Goal: Navigation & Orientation: Find specific page/section

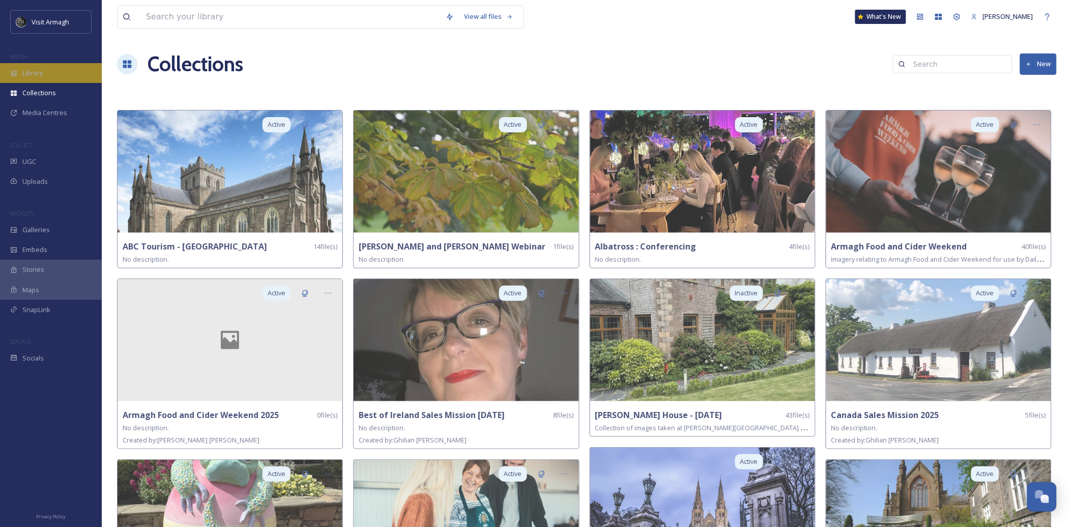
scroll to position [2855, 0]
click at [62, 76] on div "Library" at bounding box center [51, 73] width 102 height 20
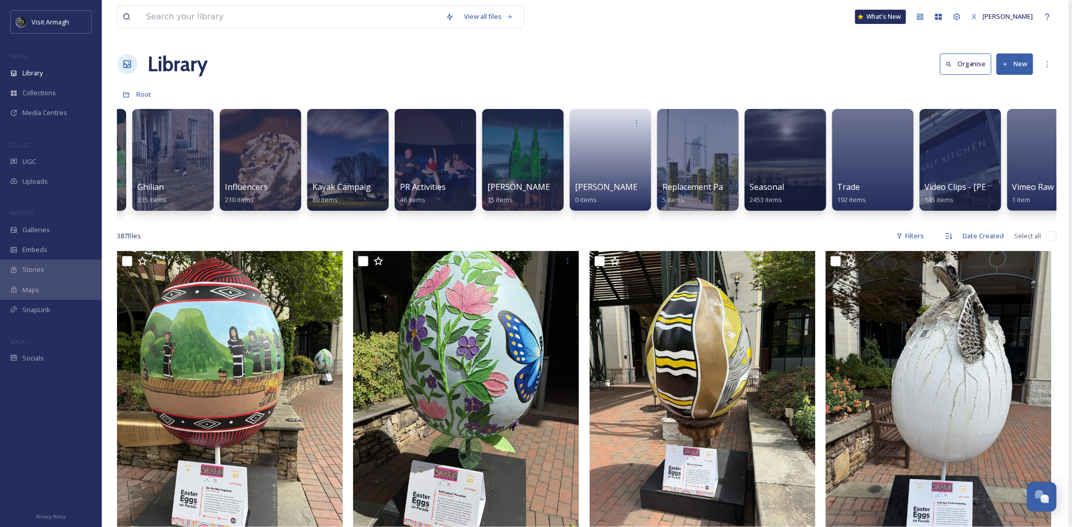
scroll to position [0, 693]
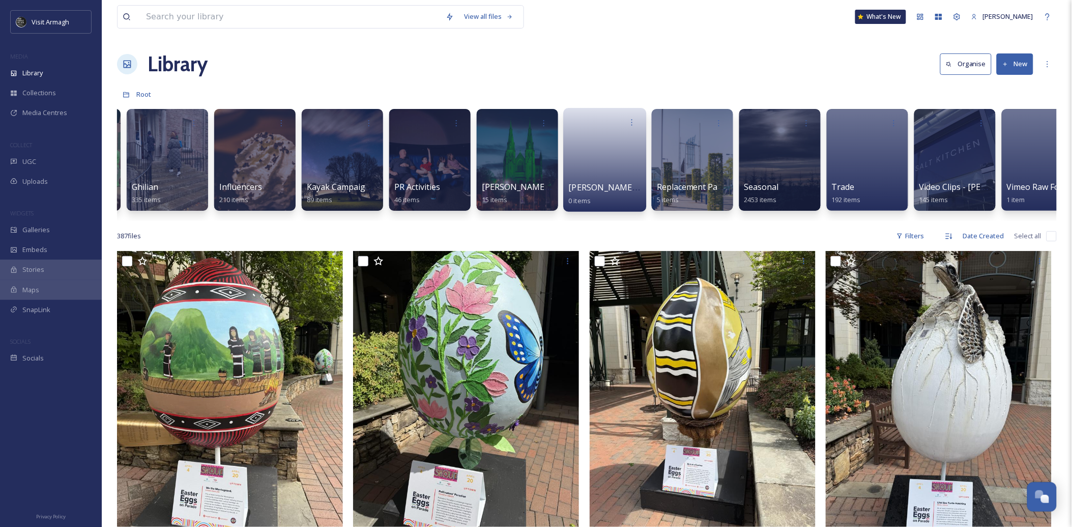
click at [590, 153] on link at bounding box center [605, 156] width 73 height 49
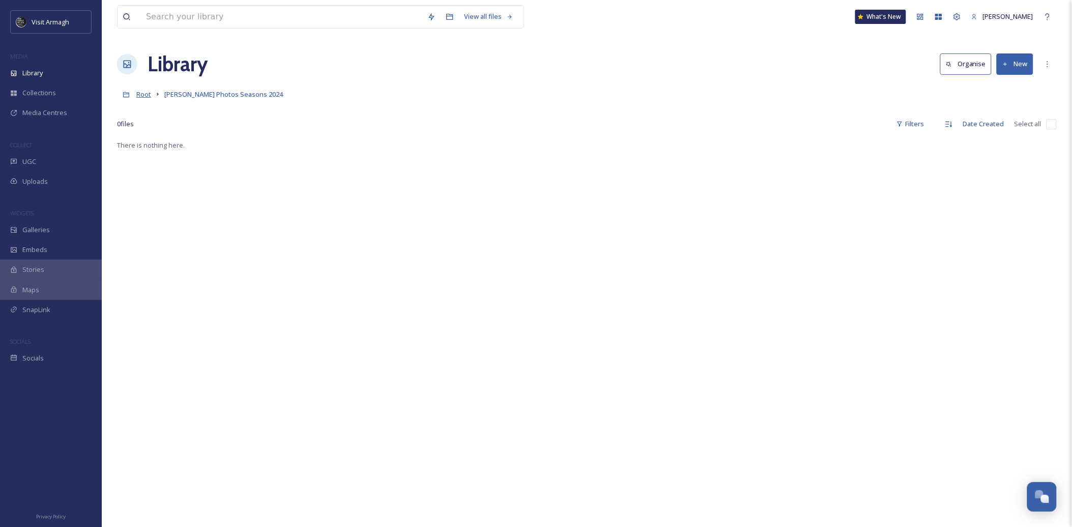
click at [140, 94] on span "Root" at bounding box center [143, 94] width 15 height 9
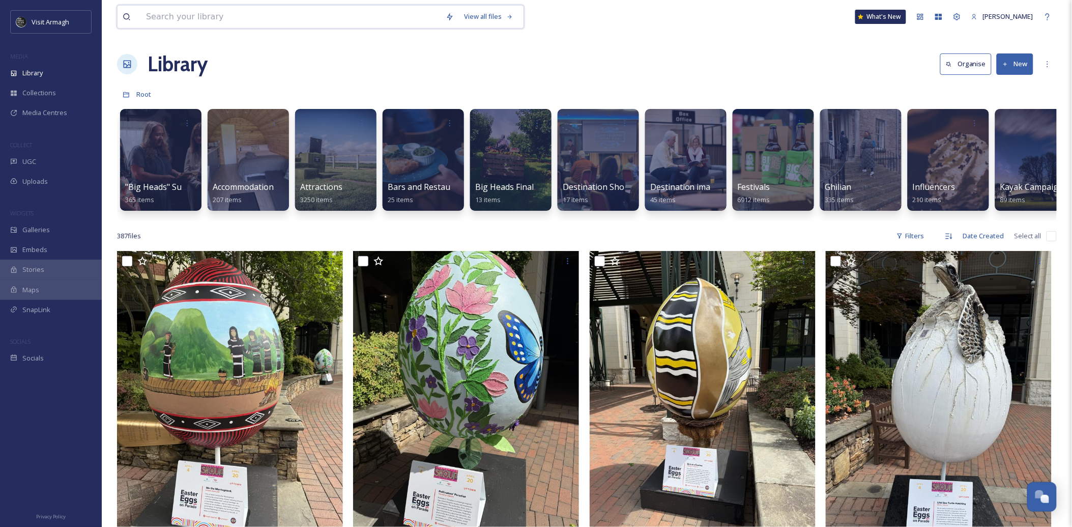
click at [269, 21] on input at bounding box center [291, 17] width 300 height 22
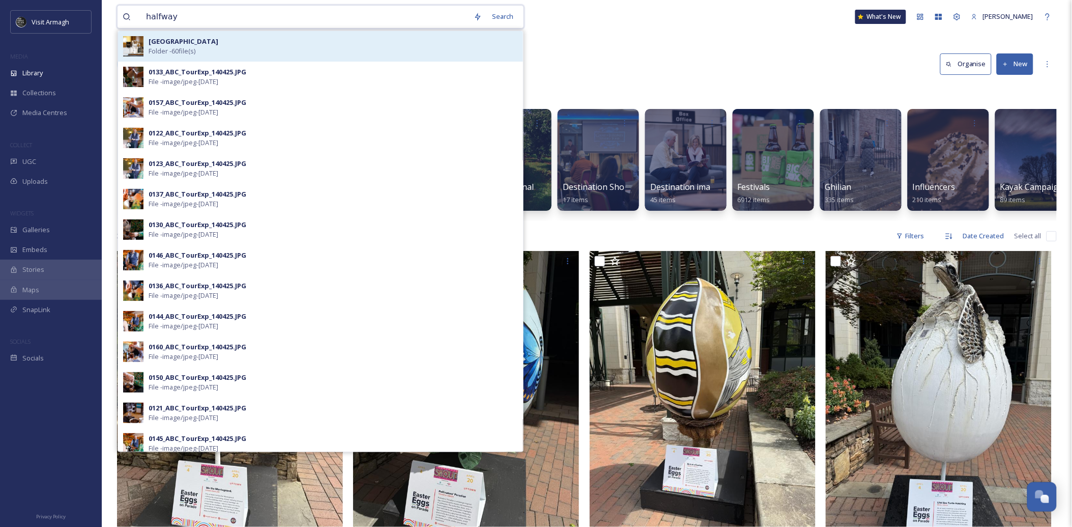
type input "halfway"
click at [244, 42] on div "Halfway House Folder - 60 file(s)" at bounding box center [333, 46] width 369 height 19
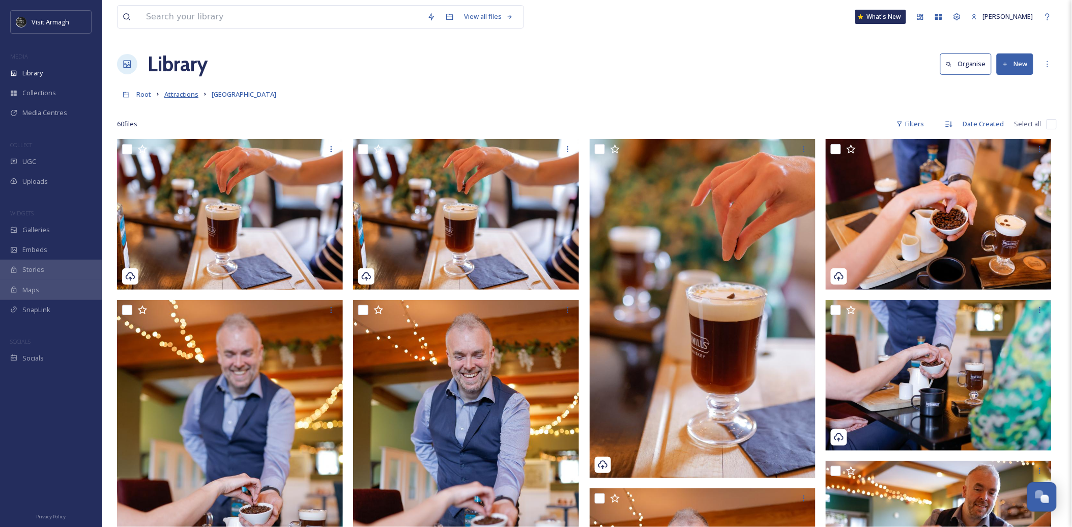
click at [176, 95] on span "Attractions" at bounding box center [181, 94] width 34 height 9
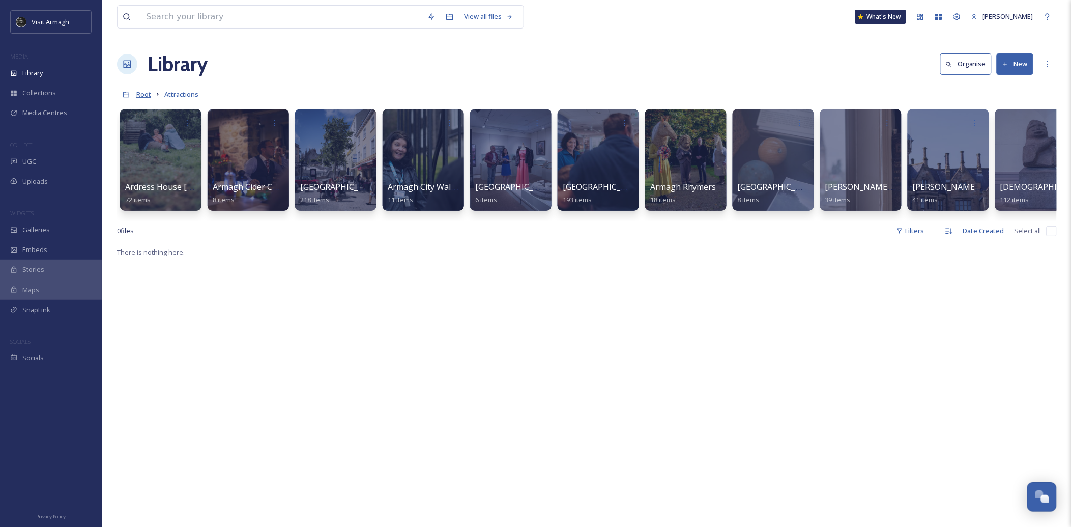
click at [146, 95] on span "Root" at bounding box center [143, 94] width 15 height 9
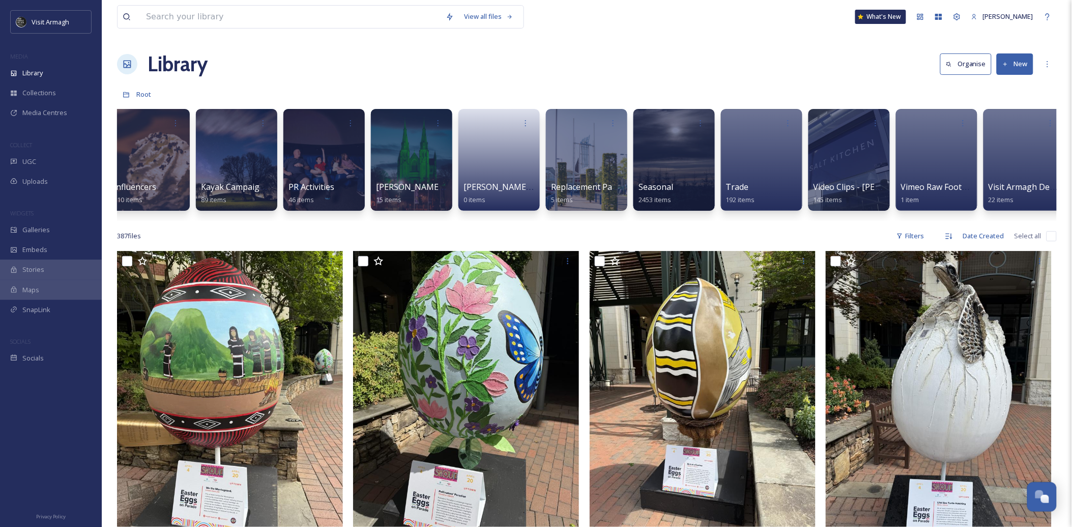
scroll to position [0, 897]
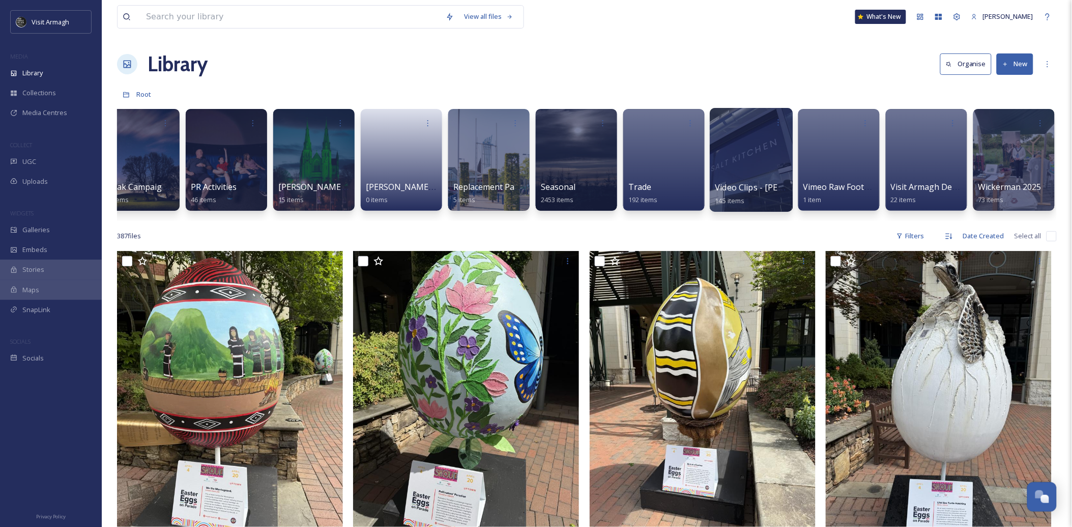
click at [745, 152] on div at bounding box center [751, 160] width 83 height 104
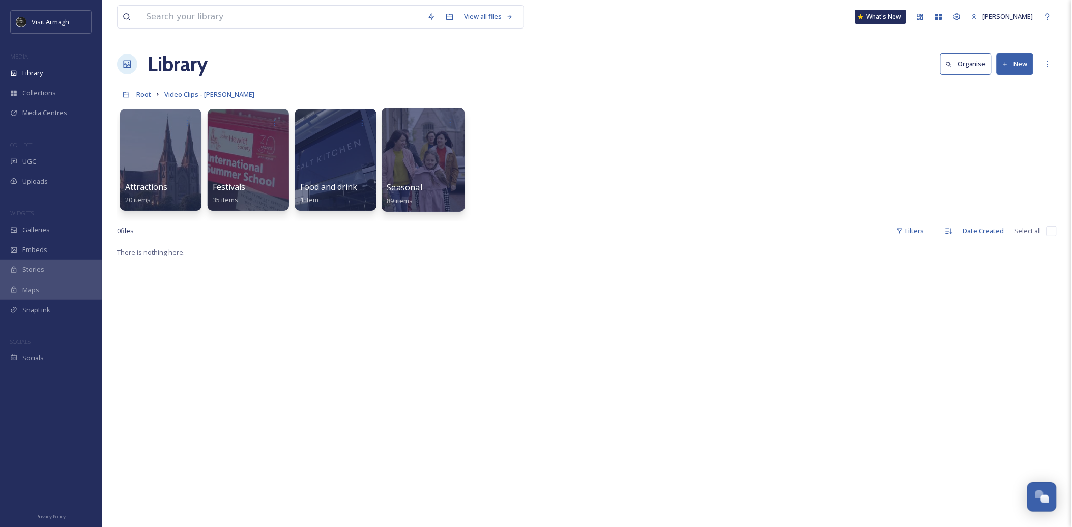
click at [423, 156] on div at bounding box center [423, 160] width 83 height 104
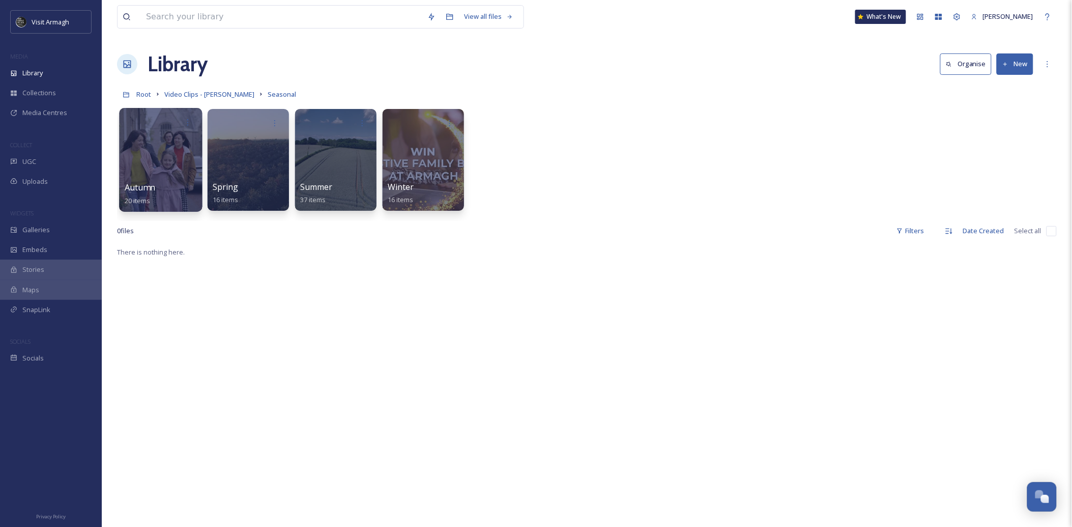
click at [155, 165] on div at bounding box center [160, 160] width 83 height 104
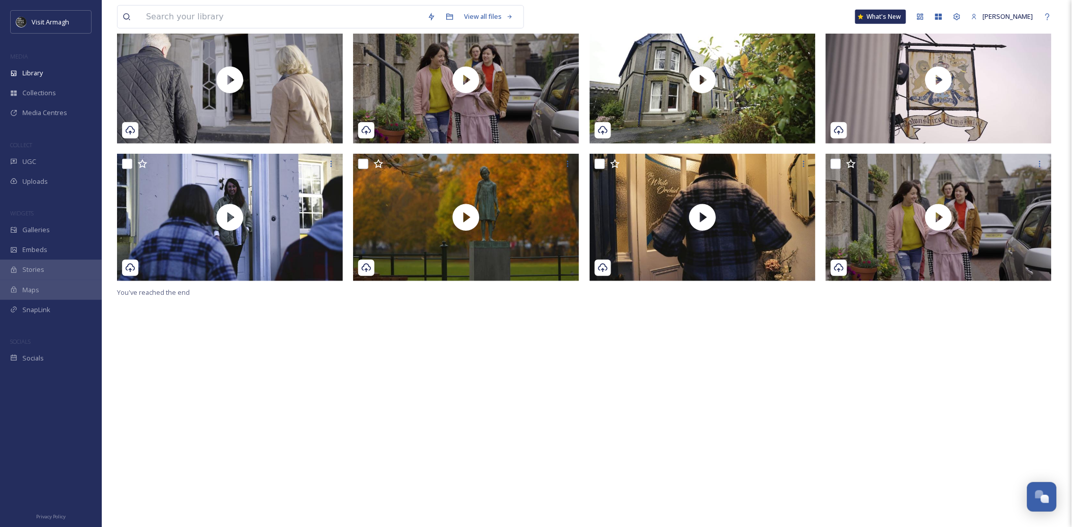
scroll to position [246, 0]
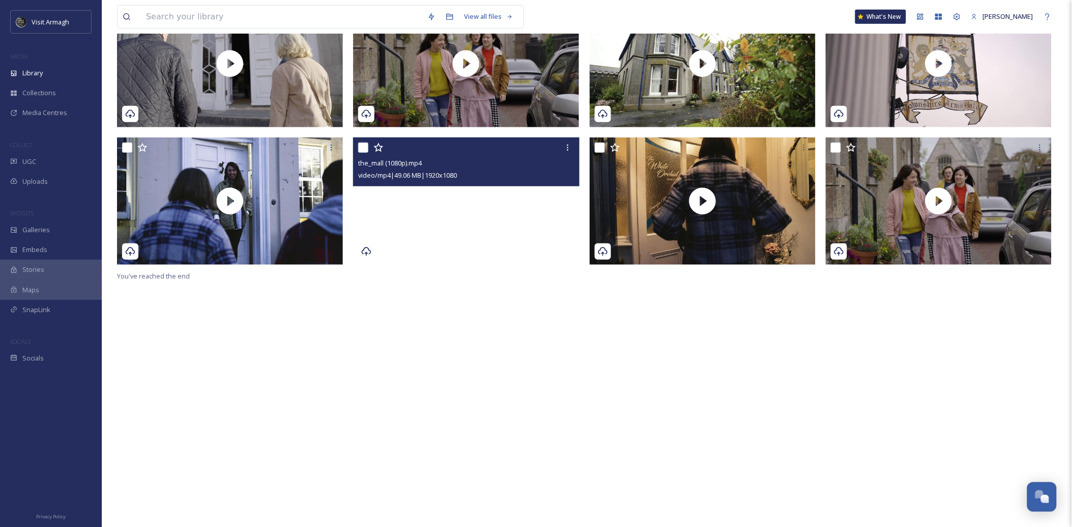
click at [454, 204] on video "the_mall (1080p).mp4" at bounding box center [466, 200] width 226 height 127
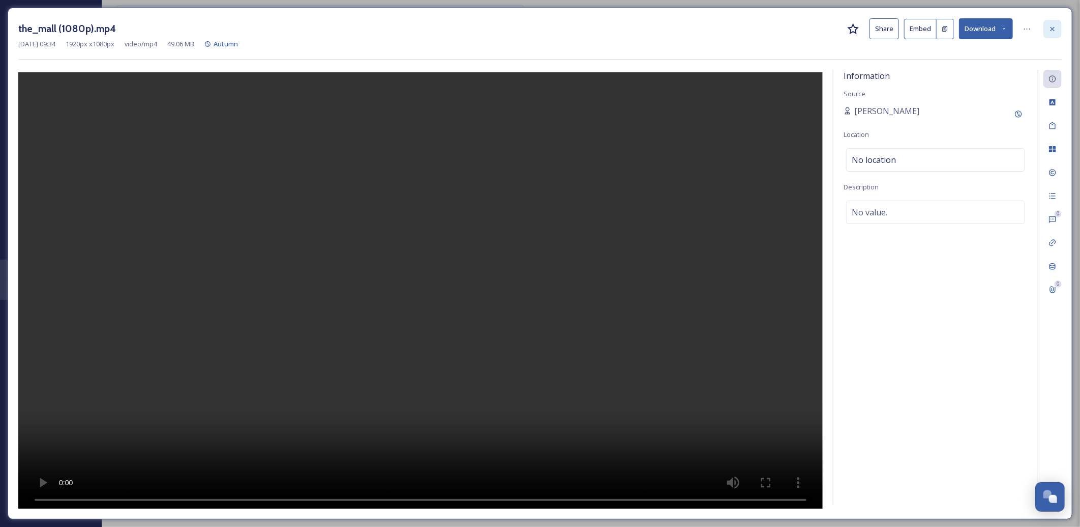
click at [1058, 32] on div at bounding box center [1053, 29] width 18 height 18
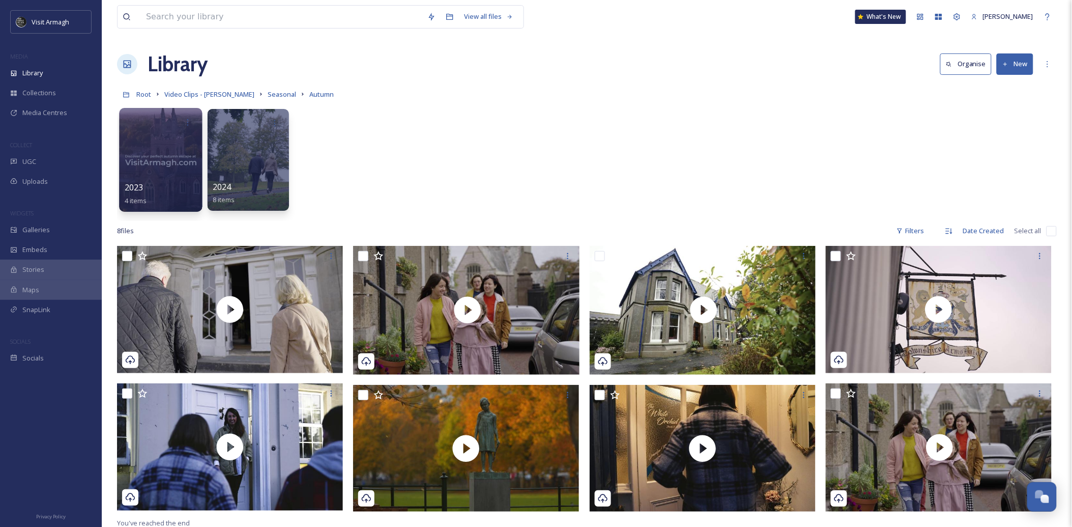
click at [172, 169] on div at bounding box center [160, 160] width 83 height 104
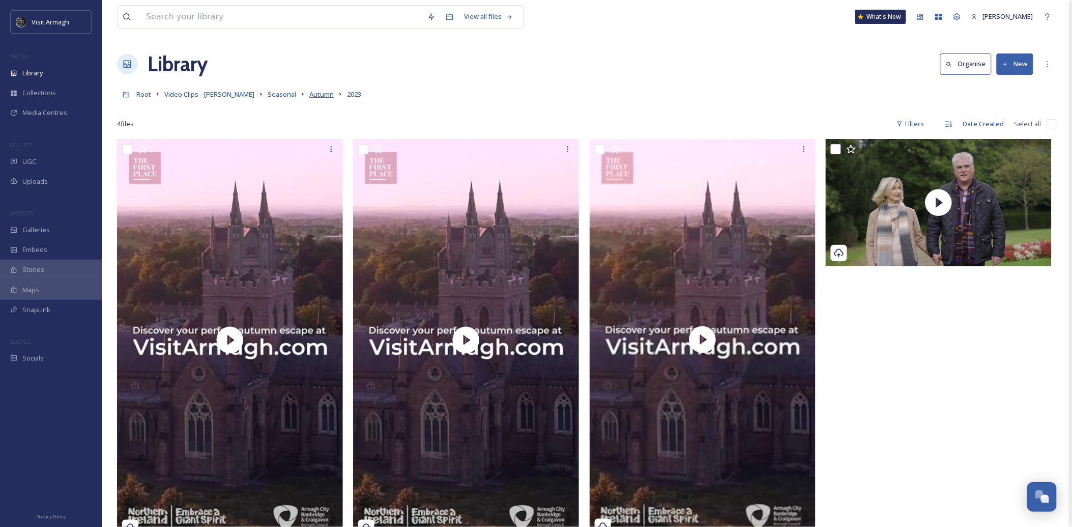
click at [309, 93] on span "Autumn" at bounding box center [321, 94] width 24 height 9
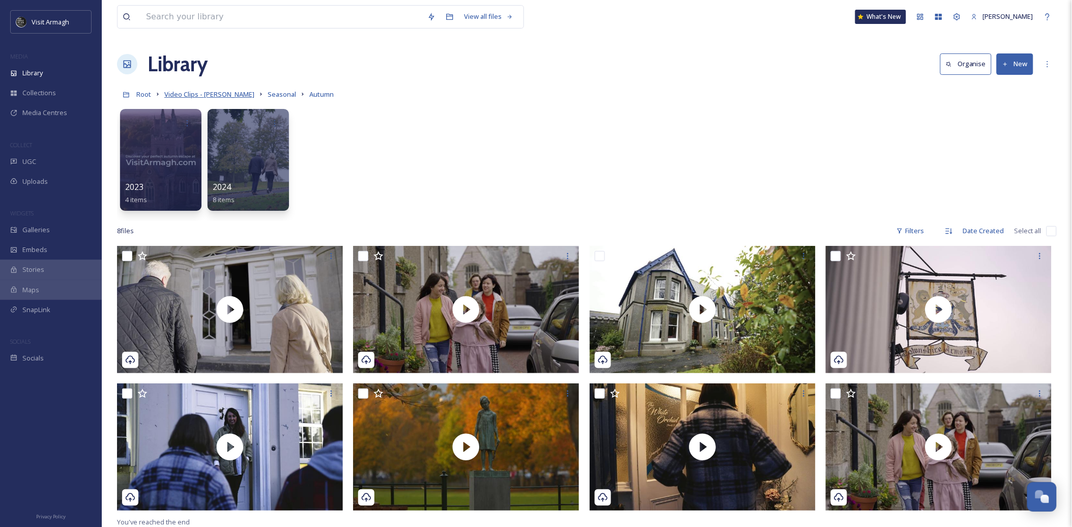
click at [216, 96] on span "Video Clips - [PERSON_NAME]" at bounding box center [209, 94] width 90 height 9
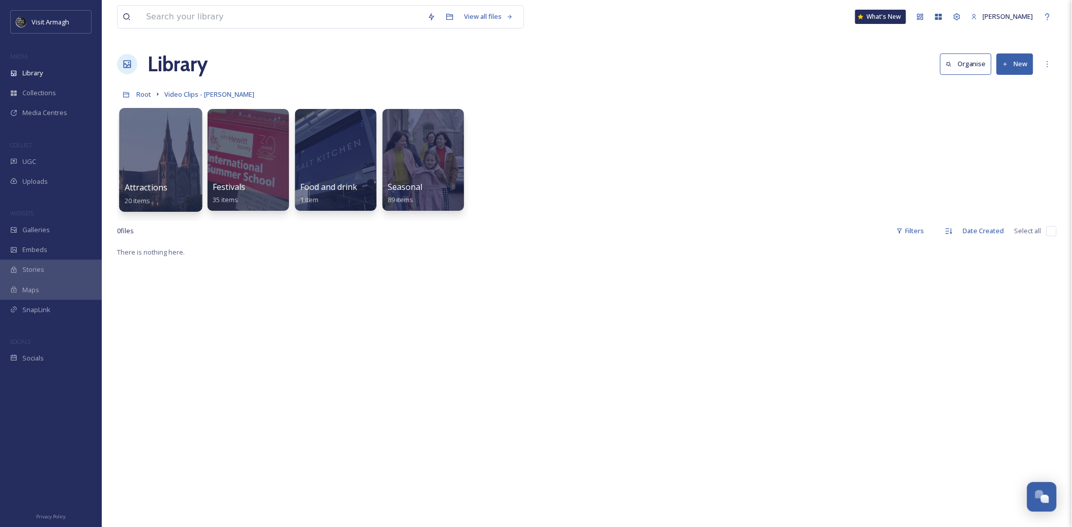
click at [148, 162] on div at bounding box center [160, 160] width 83 height 104
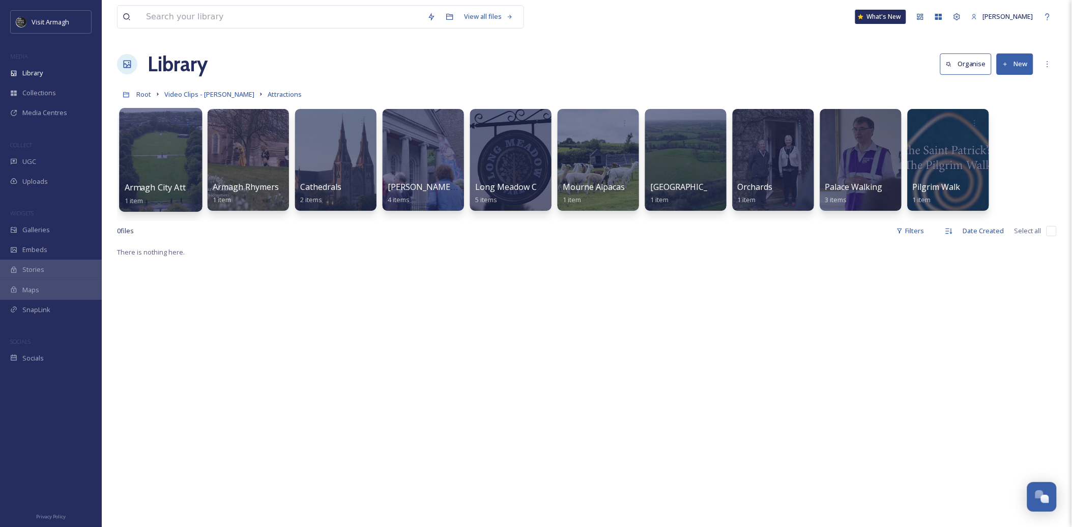
click at [161, 168] on div at bounding box center [160, 160] width 83 height 104
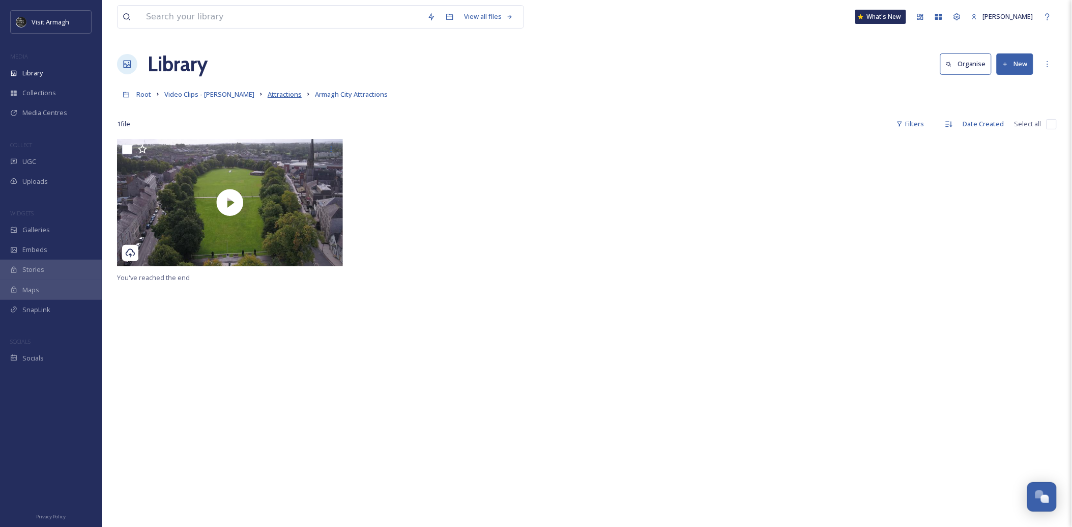
click at [268, 94] on span "Attractions" at bounding box center [285, 94] width 34 height 9
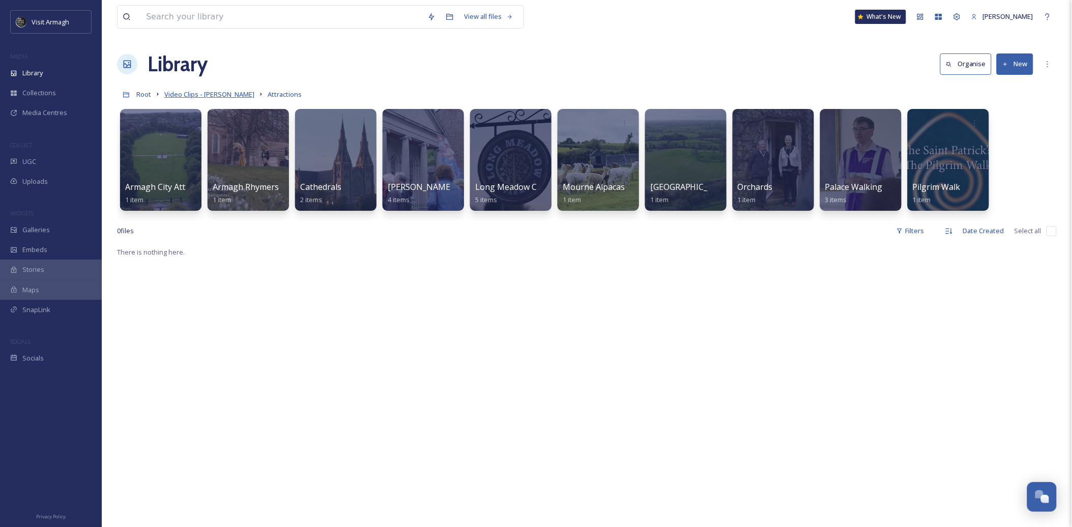
click at [216, 97] on span "Video Clips - [PERSON_NAME]" at bounding box center [209, 94] width 90 height 9
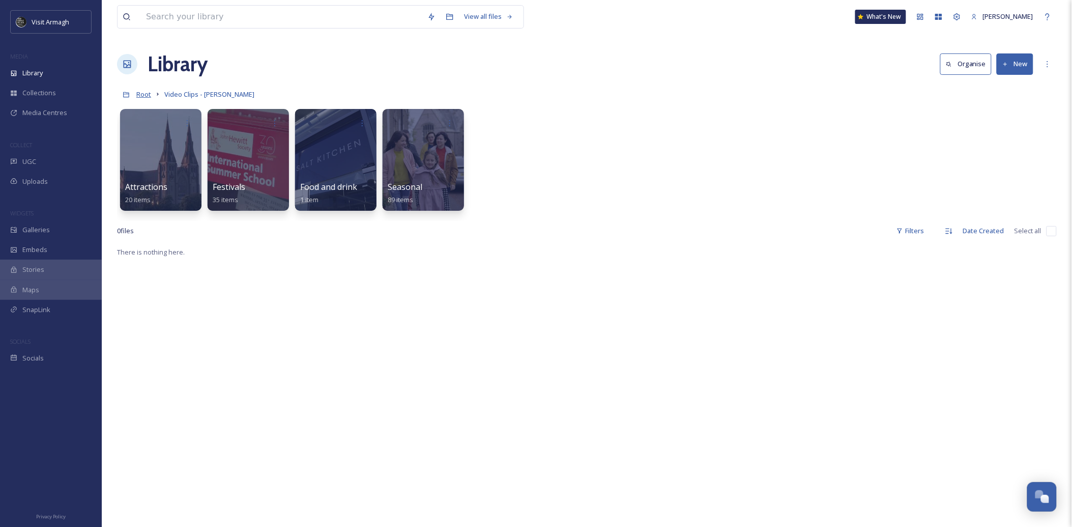
click at [142, 93] on span "Root" at bounding box center [143, 94] width 15 height 9
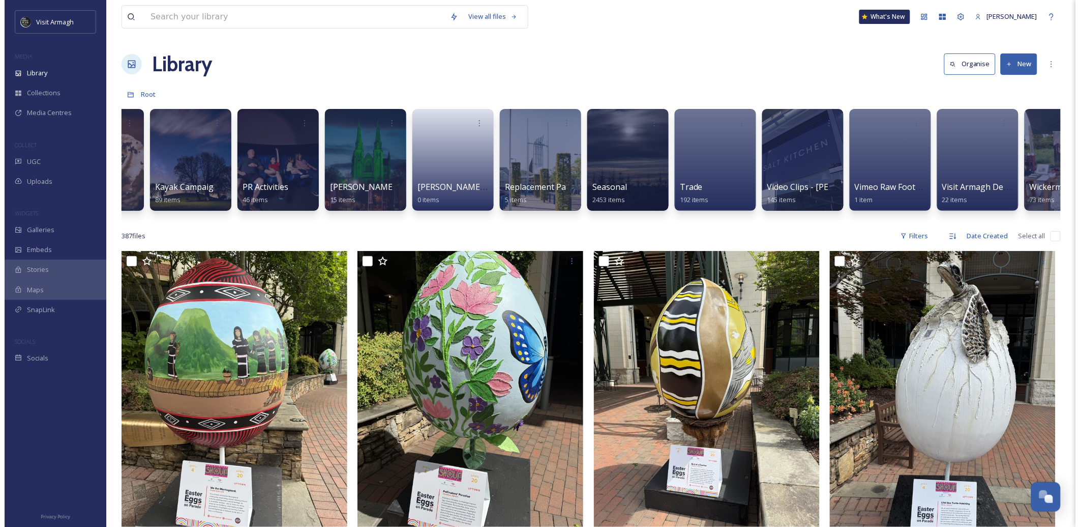
scroll to position [0, 897]
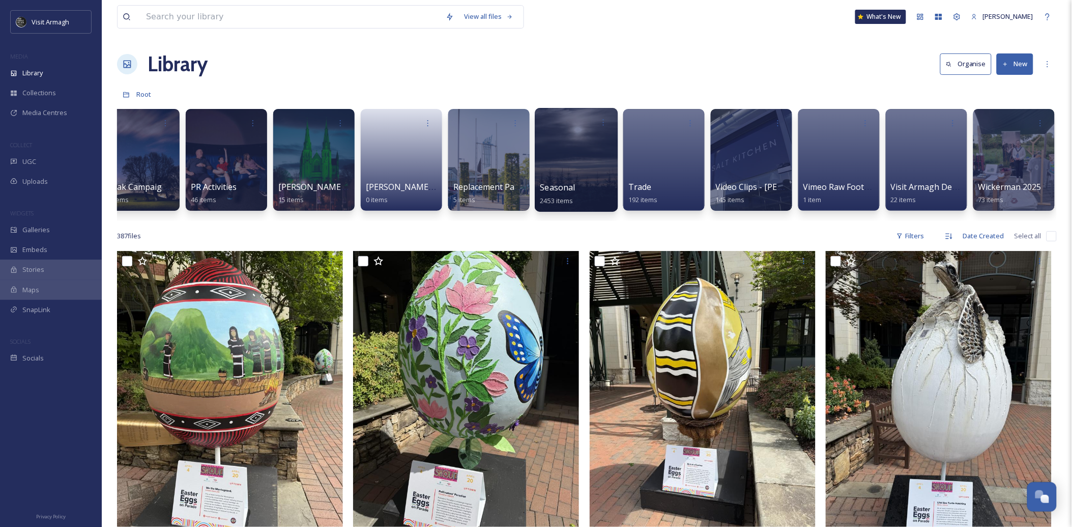
click at [574, 148] on div at bounding box center [576, 160] width 83 height 104
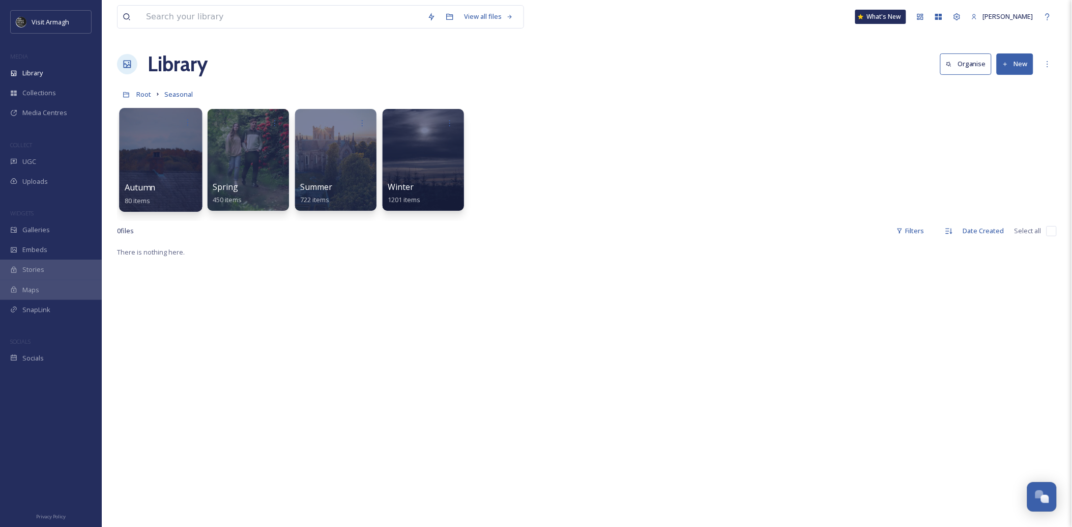
click at [149, 170] on div at bounding box center [160, 160] width 83 height 104
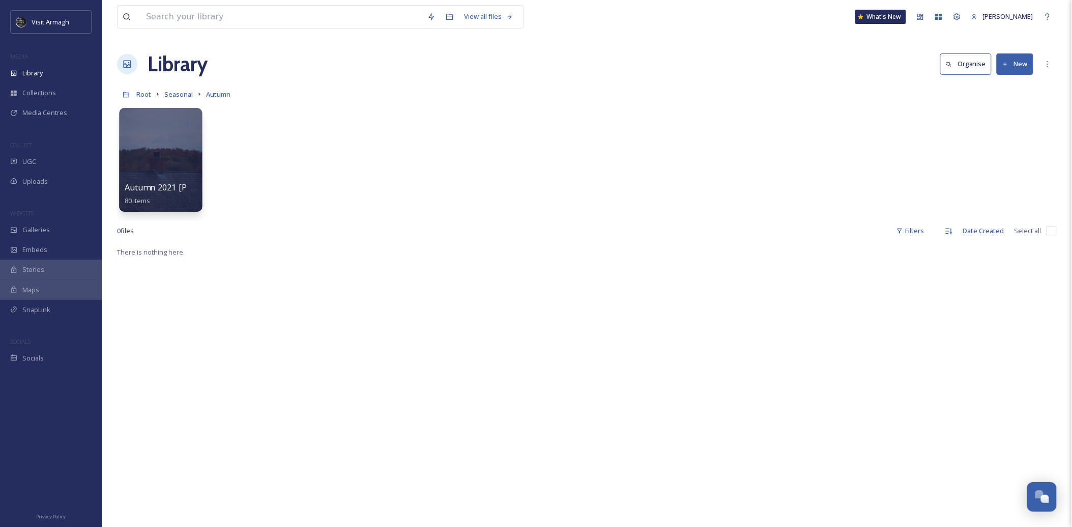
click at [157, 154] on div at bounding box center [160, 160] width 83 height 104
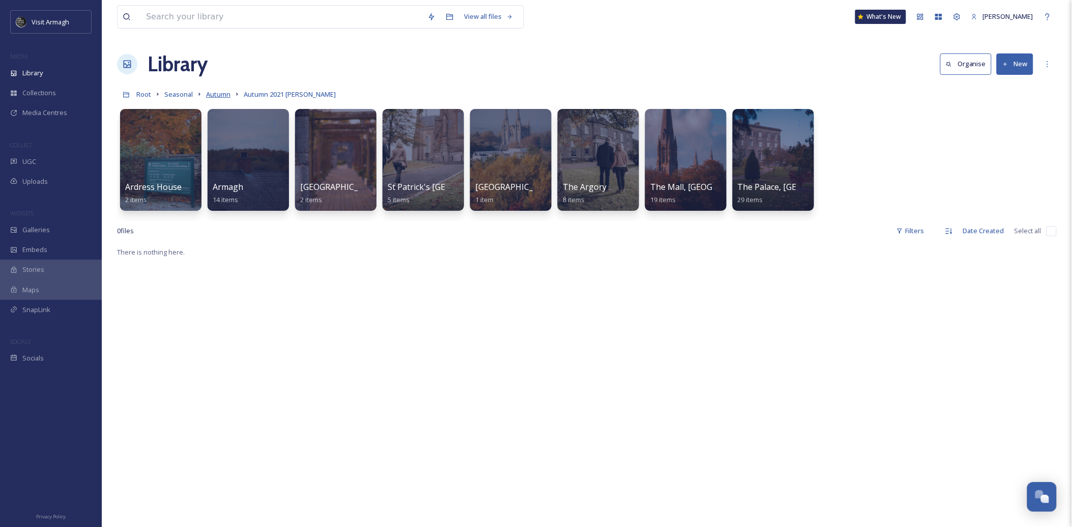
click at [212, 97] on span "Autumn" at bounding box center [218, 94] width 24 height 9
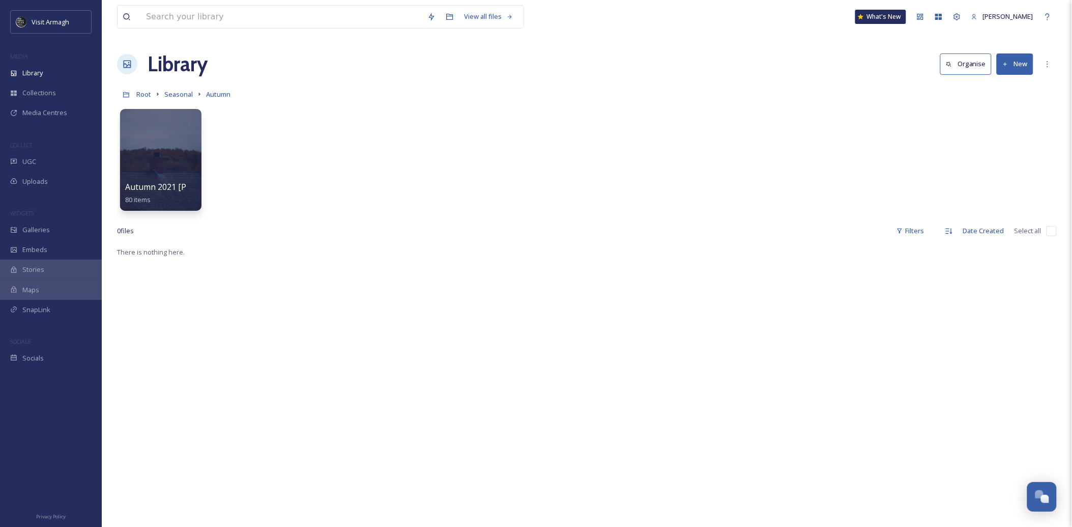
click at [177, 88] on link "Seasonal" at bounding box center [178, 94] width 28 height 12
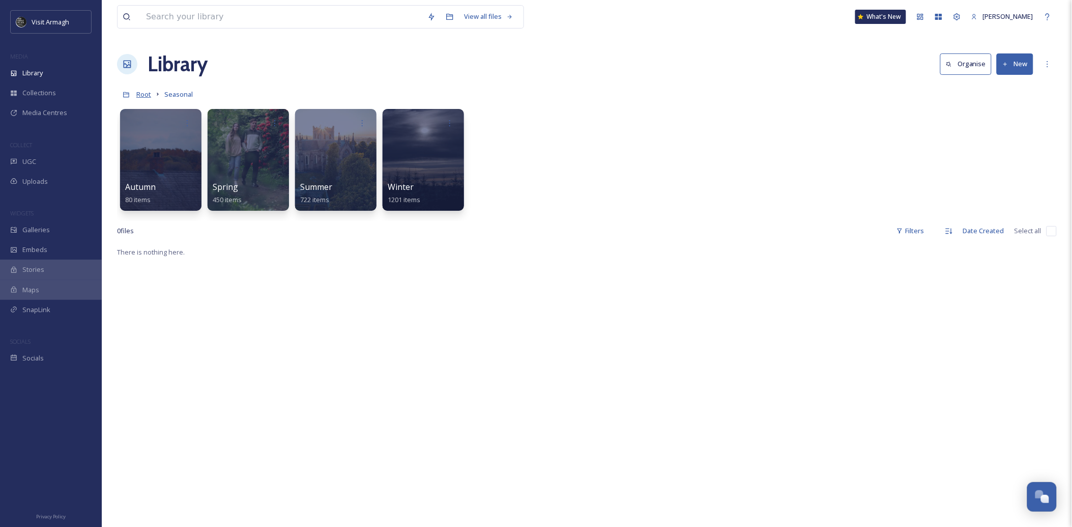
click at [148, 97] on span "Root" at bounding box center [143, 94] width 15 height 9
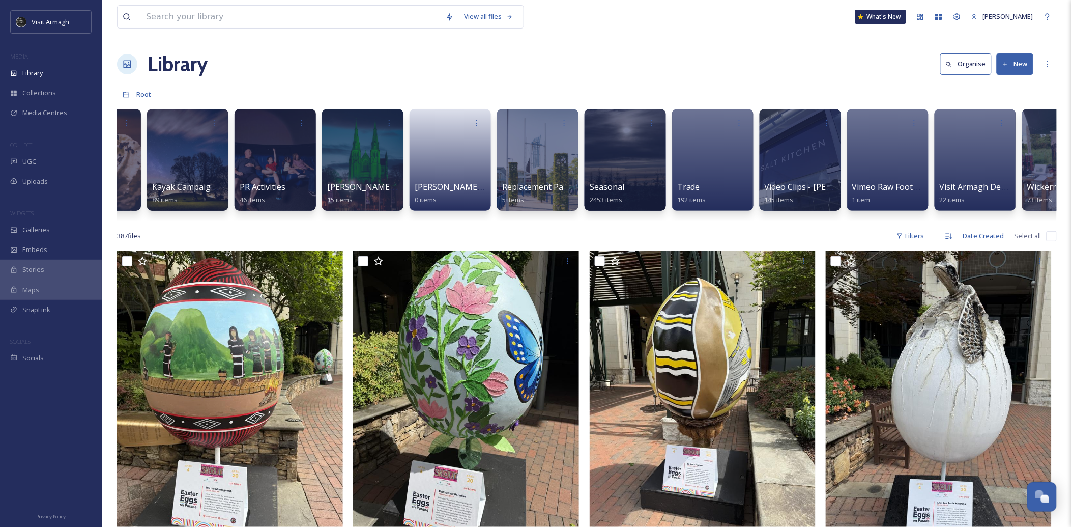
scroll to position [0, 897]
